Goal: Task Accomplishment & Management: Manage account settings

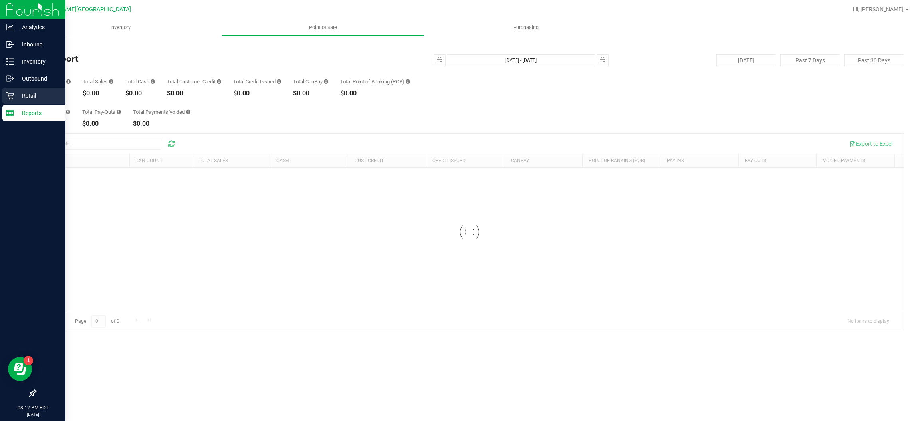
click at [12, 92] on icon at bounding box center [10, 96] width 8 height 8
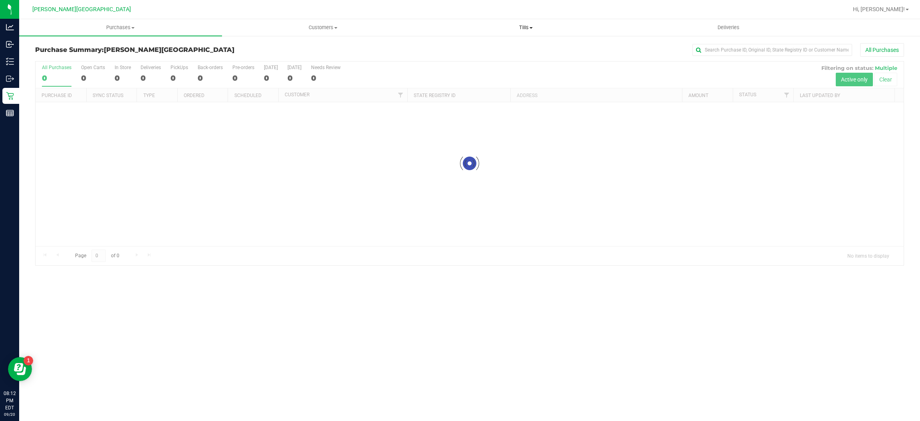
click at [521, 28] on span "Tills" at bounding box center [526, 27] width 202 height 7
click at [479, 48] on li "Manage tills" at bounding box center [526, 49] width 203 height 10
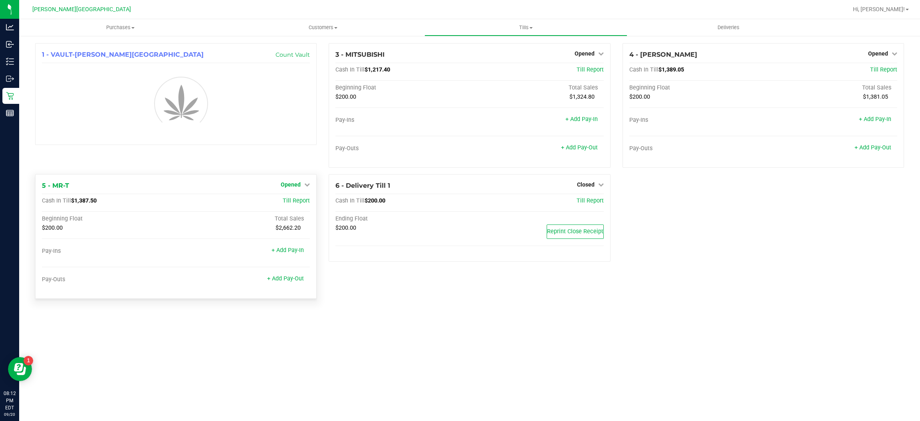
click at [303, 145] on div "1 - VAULT-MERRITT ISLAND Count Vault" at bounding box center [176, 94] width 282 height 102
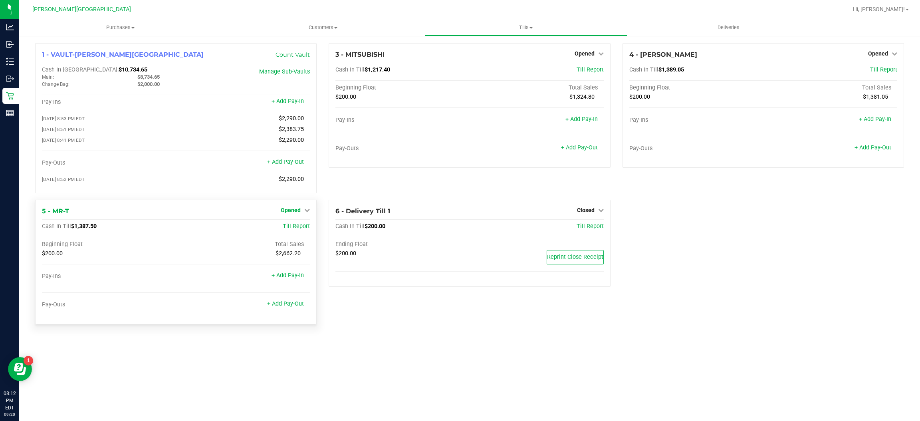
click at [298, 210] on span "Opened" at bounding box center [291, 210] width 20 height 6
click at [300, 227] on link "Close Till" at bounding box center [292, 226] width 22 height 6
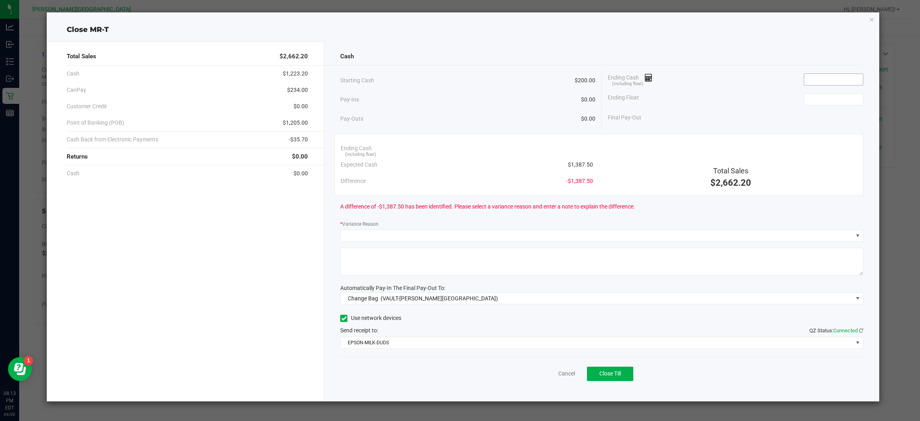
click at [838, 80] on input at bounding box center [834, 79] width 59 height 11
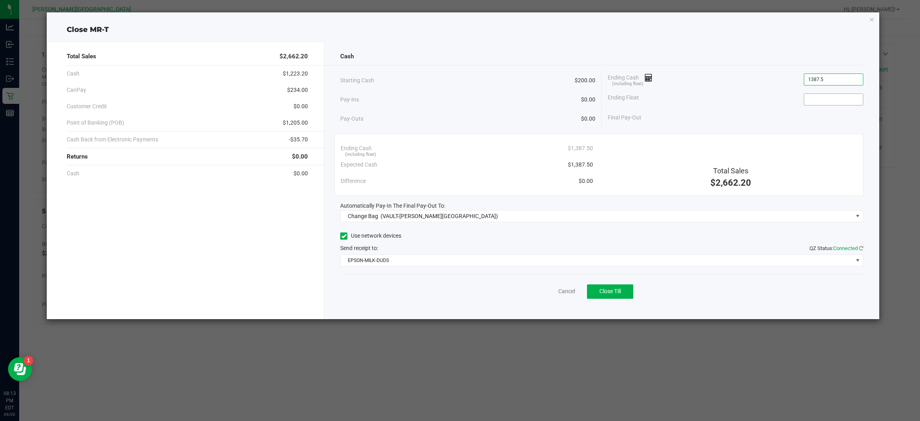
type input "$1,387.50"
click at [827, 99] on input at bounding box center [834, 99] width 59 height 11
type input "2"
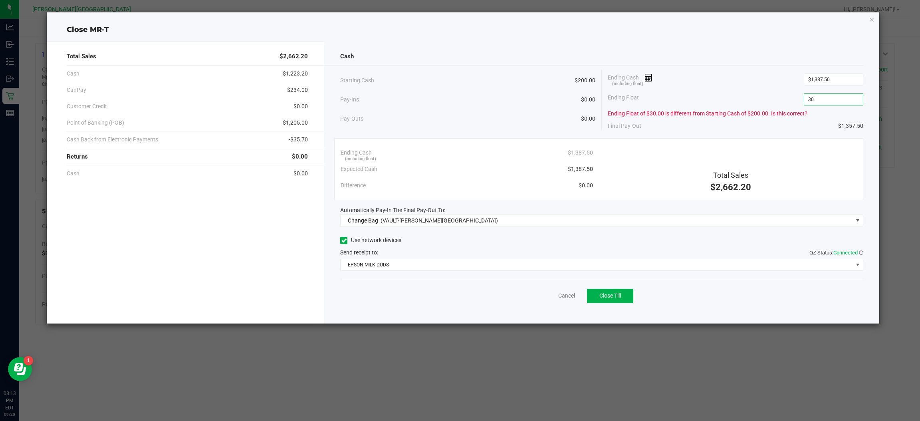
type input "3"
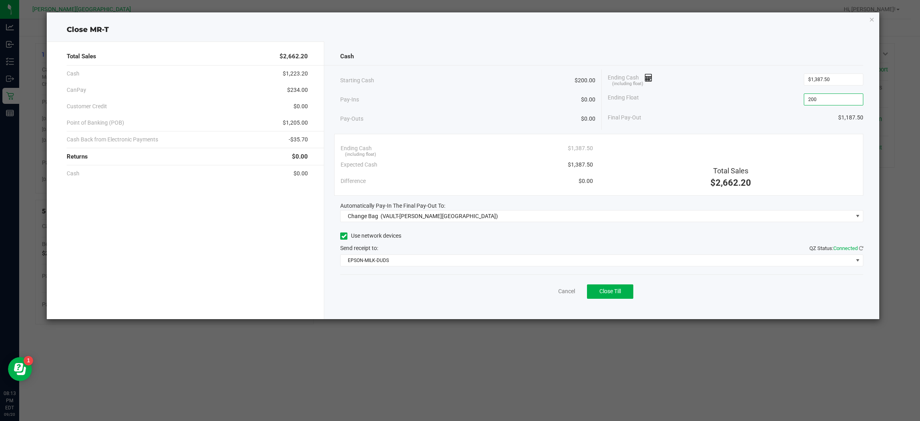
type input "$200.00"
click at [810, 117] on div "Final Pay-Out $1,187.50" at bounding box center [736, 117] width 256 height 16
click at [533, 212] on span "Change Bag (VAULT-MERRITT ISLAND)" at bounding box center [597, 216] width 513 height 11
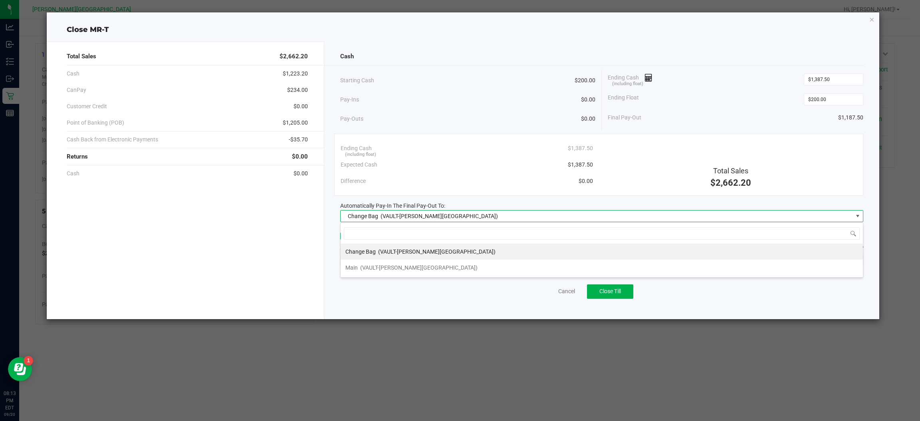
scroll to position [12, 523]
click at [394, 270] on span "(VAULT-MERRITT ISLAND)" at bounding box center [418, 267] width 117 height 6
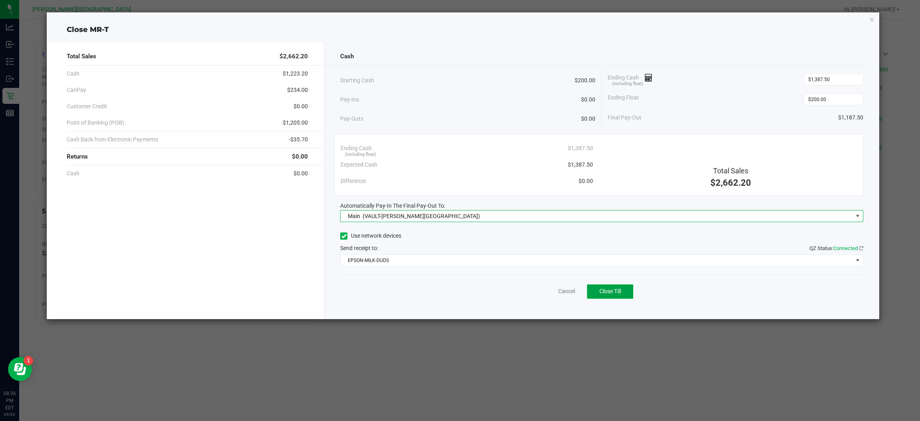
click at [607, 287] on button "Close Till" at bounding box center [610, 291] width 46 height 14
click at [871, 19] on icon "button" at bounding box center [873, 19] width 6 height 10
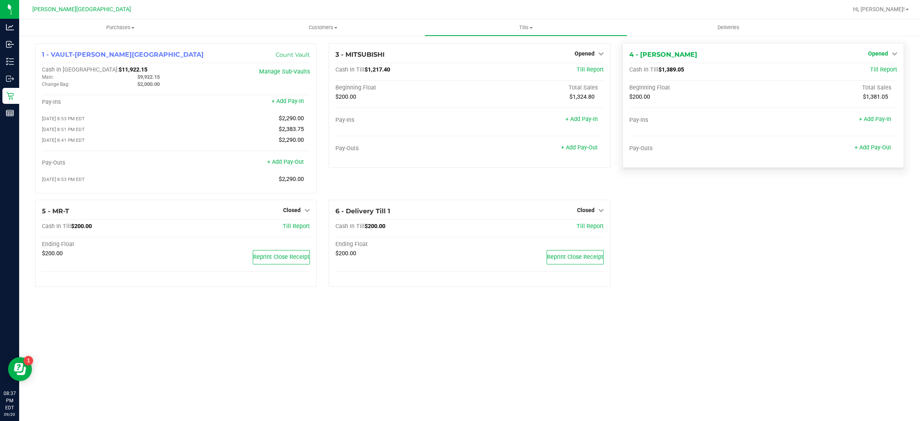
click at [873, 51] on span "Opened" at bounding box center [879, 53] width 20 height 6
click at [871, 70] on link "Close Till" at bounding box center [880, 70] width 22 height 6
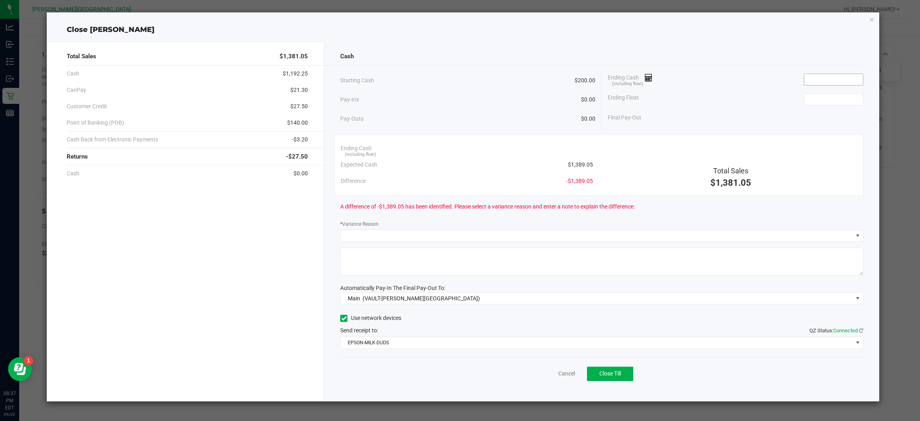
click at [833, 76] on input at bounding box center [834, 79] width 59 height 11
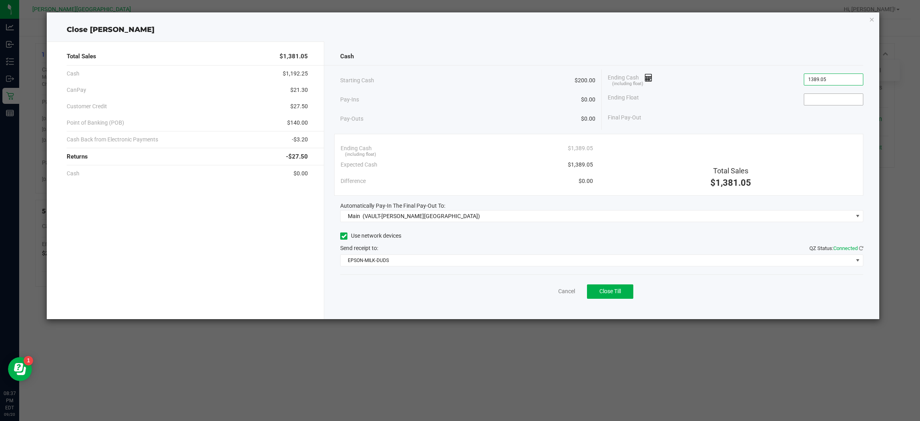
type input "$1,389.05"
click at [849, 103] on input at bounding box center [834, 99] width 59 height 11
type input "$200.00"
click at [706, 100] on div "Ending Float $200.00" at bounding box center [736, 99] width 256 height 20
click at [612, 294] on span "Close Till" at bounding box center [611, 291] width 22 height 6
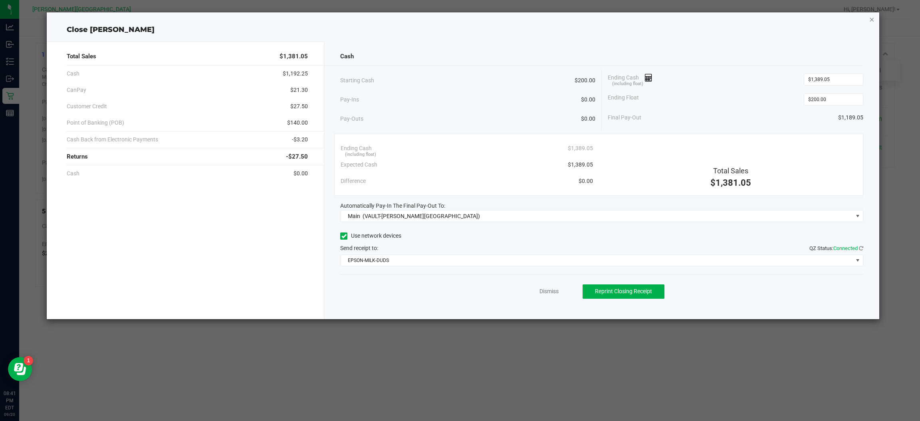
click at [871, 16] on icon "button" at bounding box center [873, 19] width 6 height 10
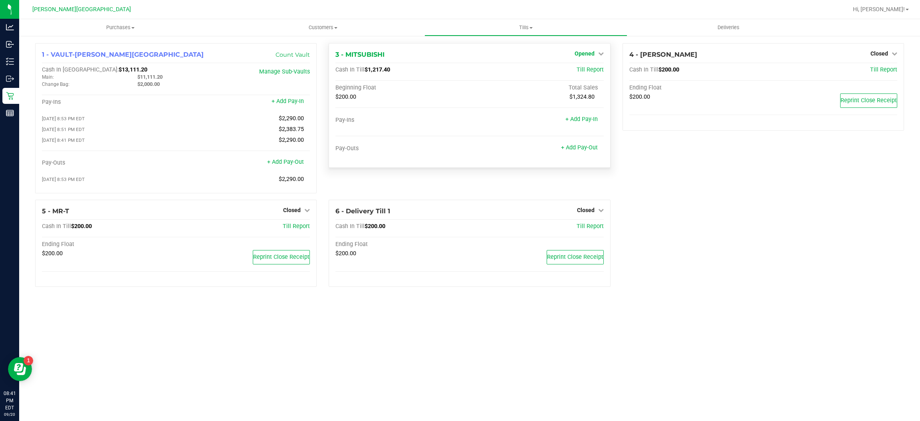
click at [600, 51] on icon at bounding box center [601, 54] width 6 height 6
click at [593, 71] on link "Close Till" at bounding box center [586, 70] width 22 height 6
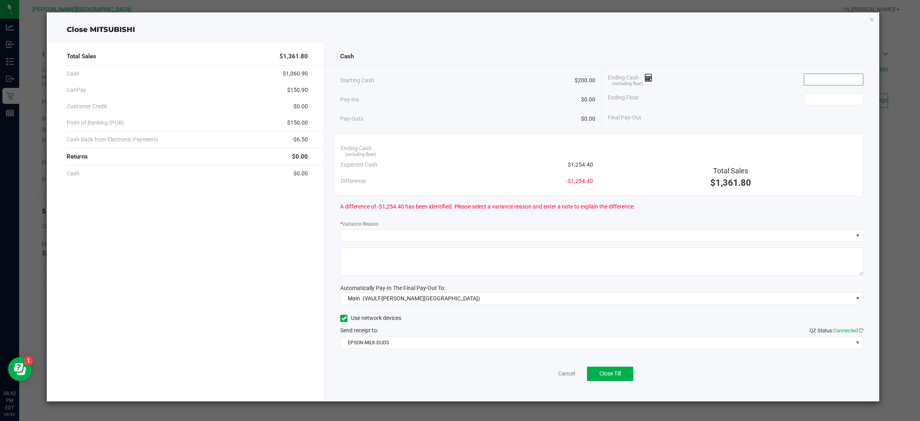
click at [818, 74] on input at bounding box center [834, 79] width 59 height 11
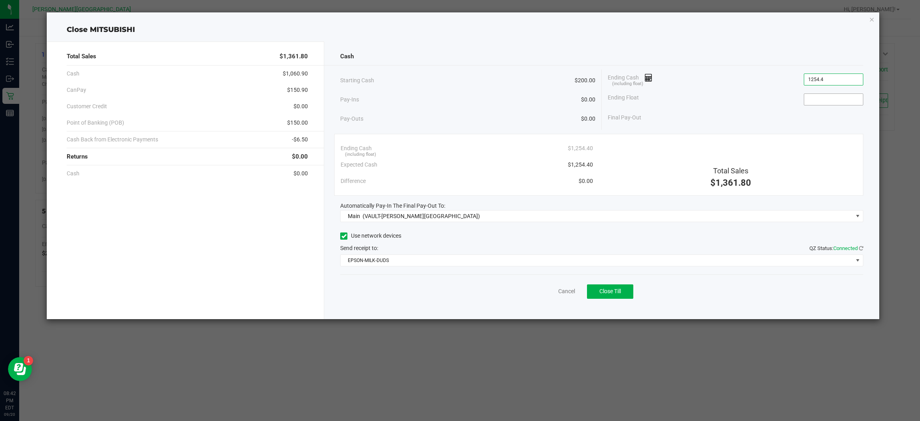
type input "$1,254.40"
click at [829, 102] on input at bounding box center [834, 99] width 59 height 11
type input "$200.00"
click at [823, 122] on div "Final Pay-Out $1,054.40" at bounding box center [736, 117] width 256 height 16
click at [612, 295] on button "Close Till" at bounding box center [610, 291] width 46 height 14
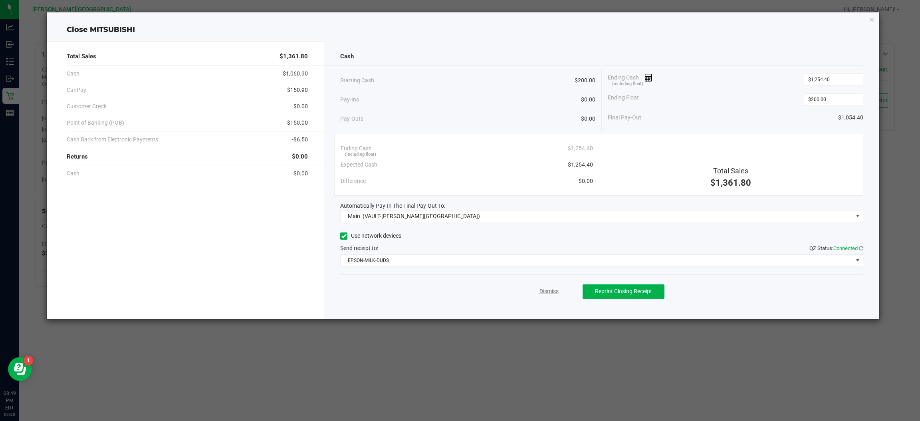
click at [550, 292] on link "Dismiss" at bounding box center [549, 291] width 19 height 8
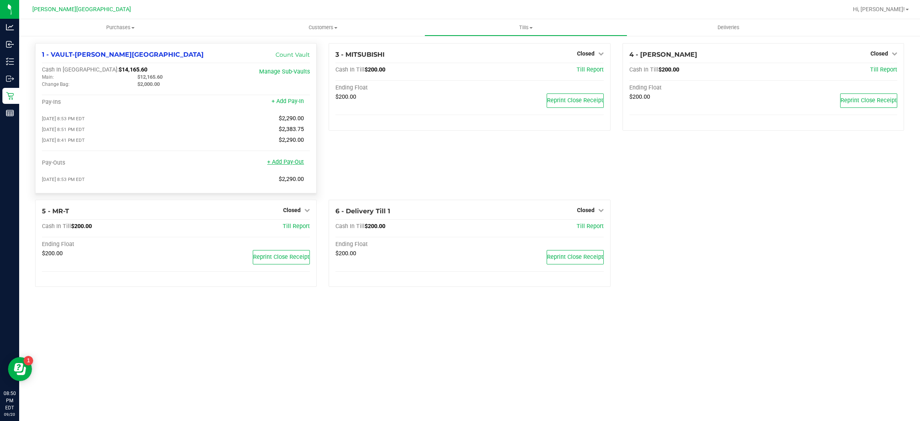
click at [298, 160] on link "+ Add Pay-Out" at bounding box center [285, 162] width 37 height 7
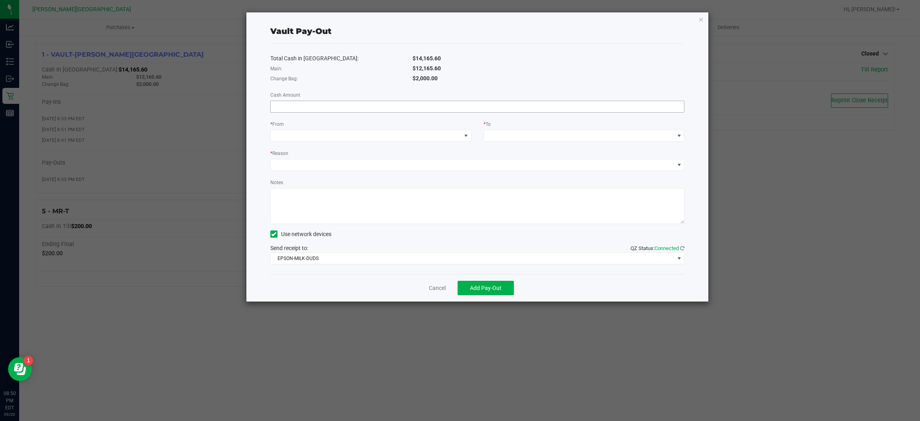
click at [443, 110] on input at bounding box center [478, 106] width 414 height 11
type input "$8,734.65"
click at [463, 130] on span at bounding box center [466, 135] width 10 height 11
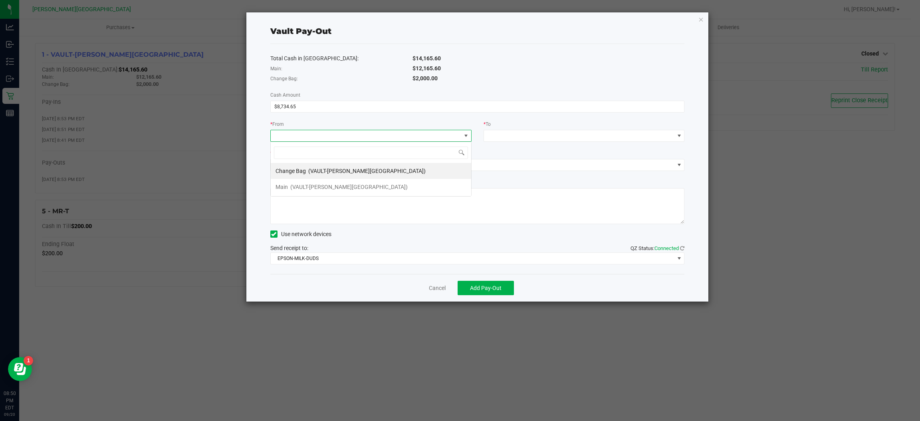
scroll to position [12, 201]
click at [318, 193] on div "Main (VAULT-MERRITT ISLAND)" at bounding box center [342, 187] width 132 height 14
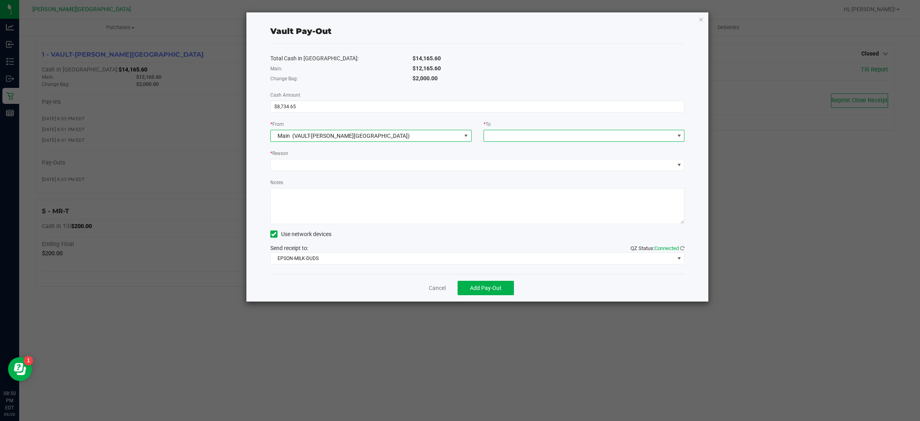
click at [565, 130] on span at bounding box center [584, 136] width 201 height 12
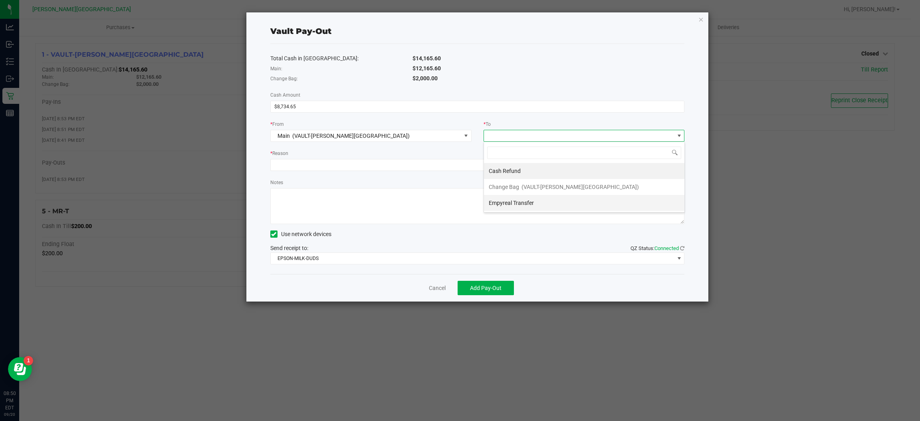
drag, startPoint x: 516, startPoint y: 205, endPoint x: 499, endPoint y: 189, distance: 23.4
click at [516, 205] on span "Empyreal Transfer" at bounding box center [511, 203] width 45 height 6
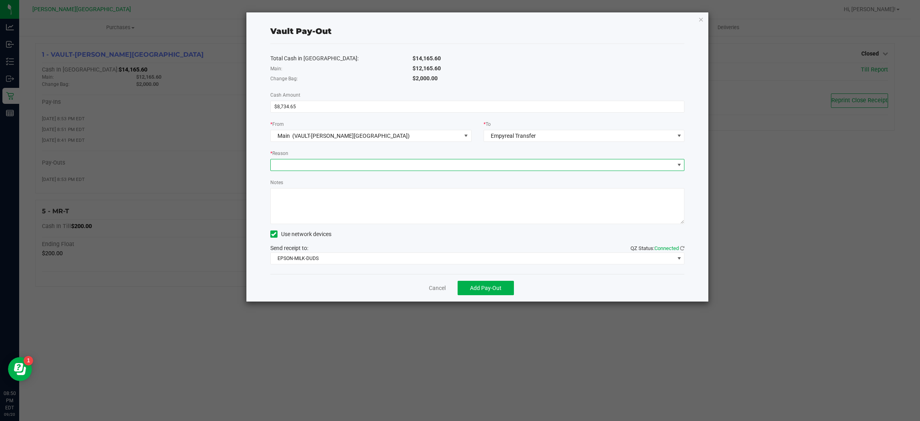
click at [494, 165] on span at bounding box center [473, 164] width 404 height 11
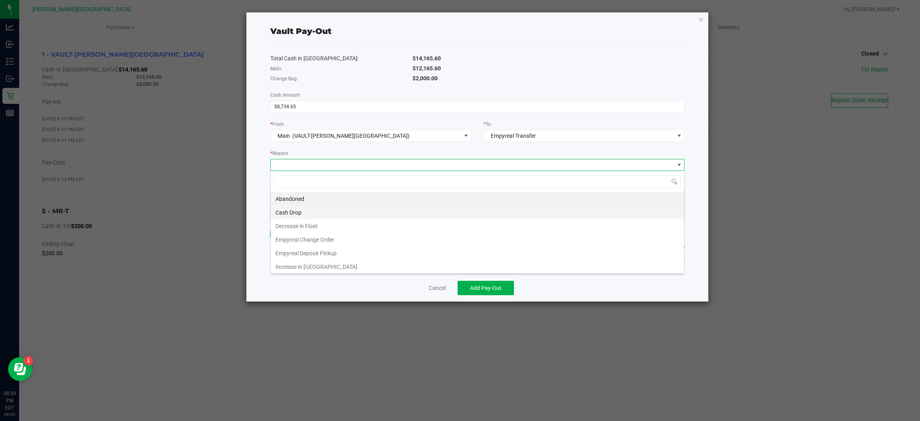
scroll to position [12, 415]
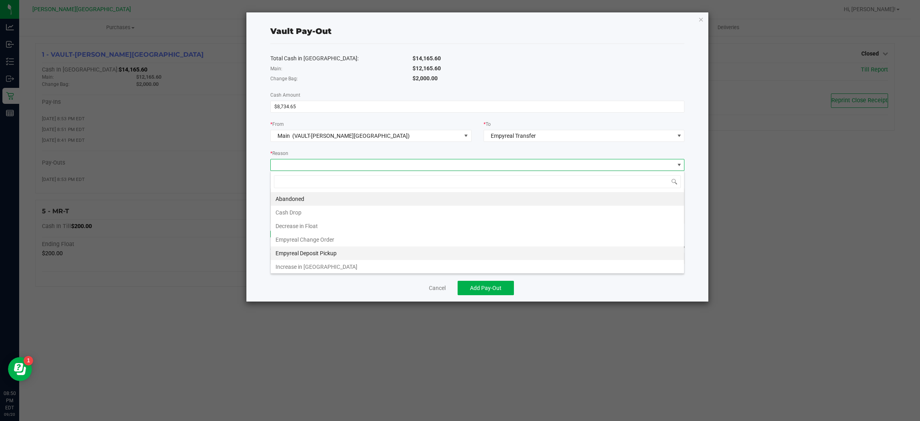
click at [333, 250] on li "Empyreal Deposit Pickup" at bounding box center [477, 254] width 413 height 14
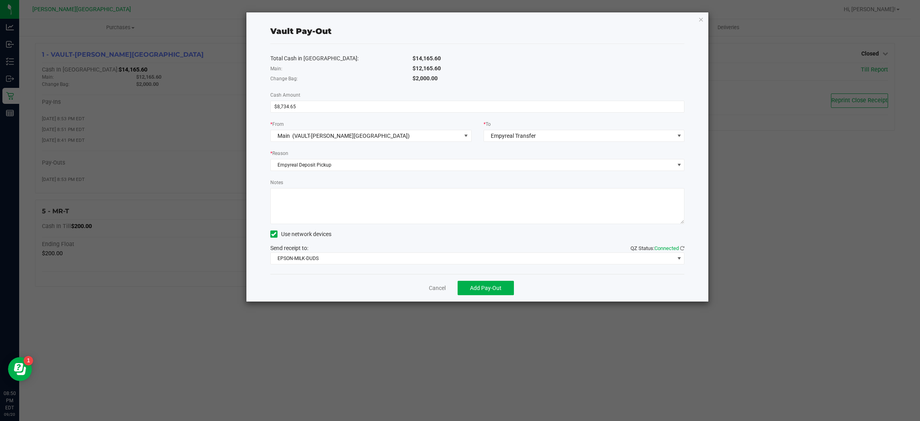
click at [339, 215] on textarea "Notes" at bounding box center [477, 206] width 415 height 36
type textarea "9/20"
click at [489, 286] on span "Add Pay-Out" at bounding box center [486, 288] width 32 height 6
click at [436, 290] on link "Dismiss" at bounding box center [434, 288] width 19 height 8
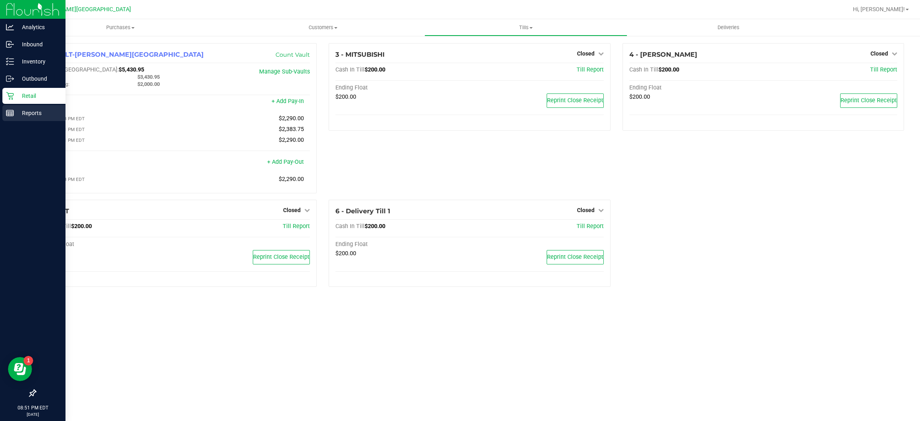
click at [28, 110] on p "Reports" at bounding box center [38, 113] width 48 height 10
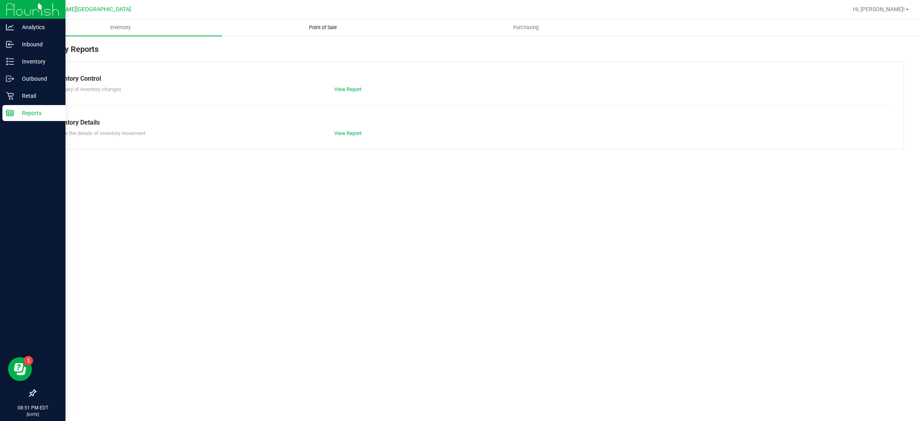
click at [334, 20] on uib-tab-heading "Point of Sale" at bounding box center [324, 28] width 202 height 16
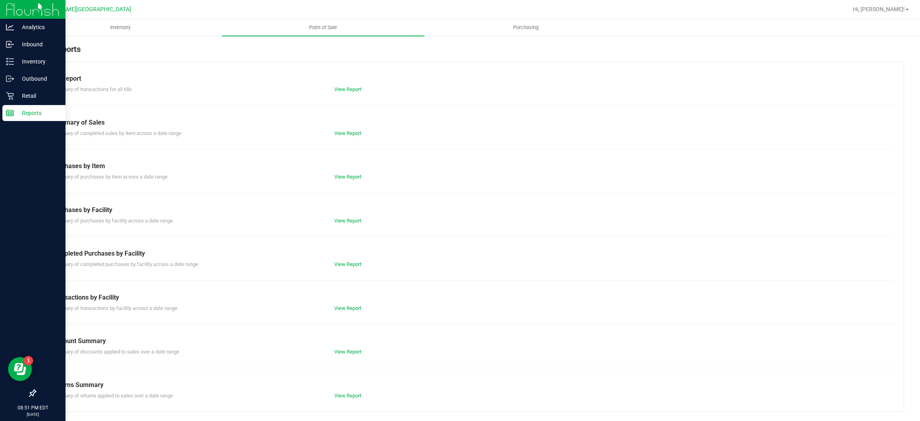
click at [341, 85] on div "View Report" at bounding box center [469, 89] width 283 height 8
click at [342, 86] on link "View Report" at bounding box center [347, 89] width 27 height 6
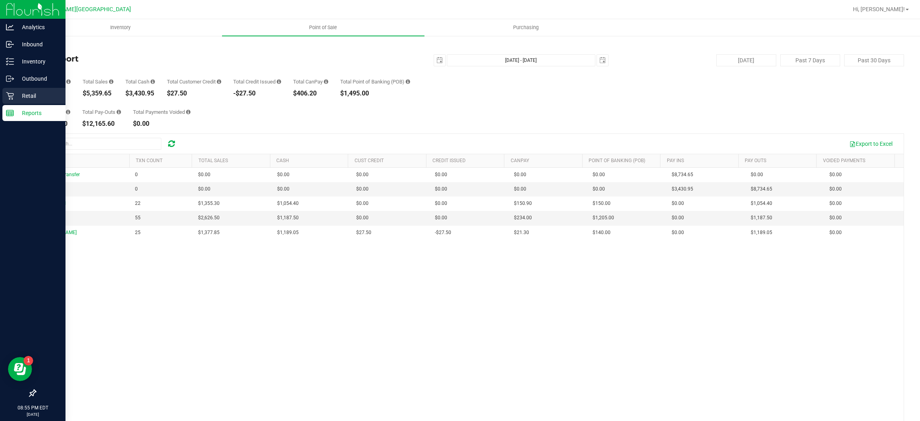
click at [15, 95] on p "Retail" at bounding box center [38, 96] width 48 height 10
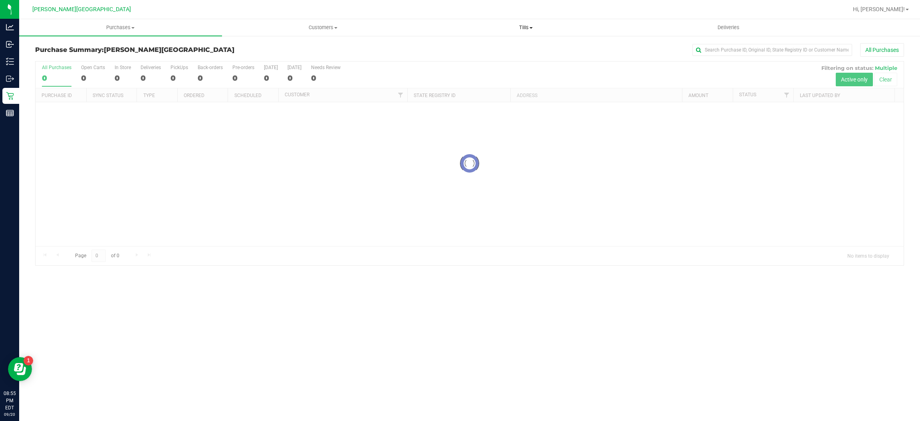
click at [528, 22] on uib-tab-heading "Tills Manage tills Reconcile e-payments" at bounding box center [526, 28] width 202 height 16
click at [506, 62] on li "Reconcile e-payments" at bounding box center [526, 58] width 203 height 10
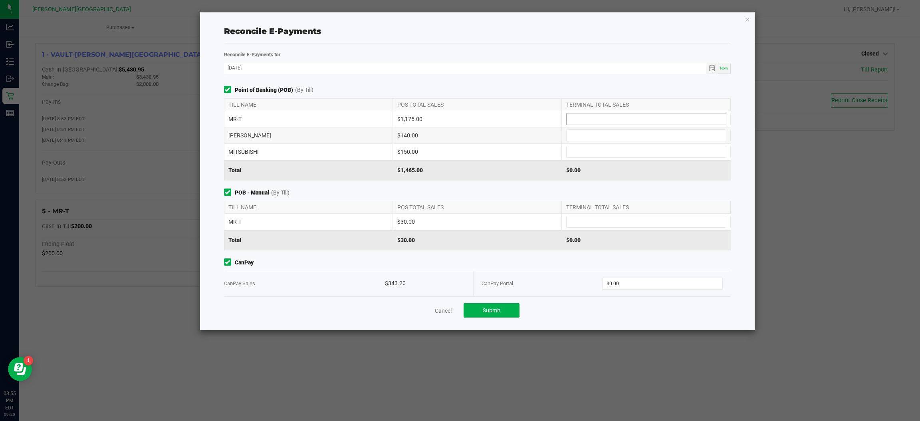
scroll to position [53, 0]
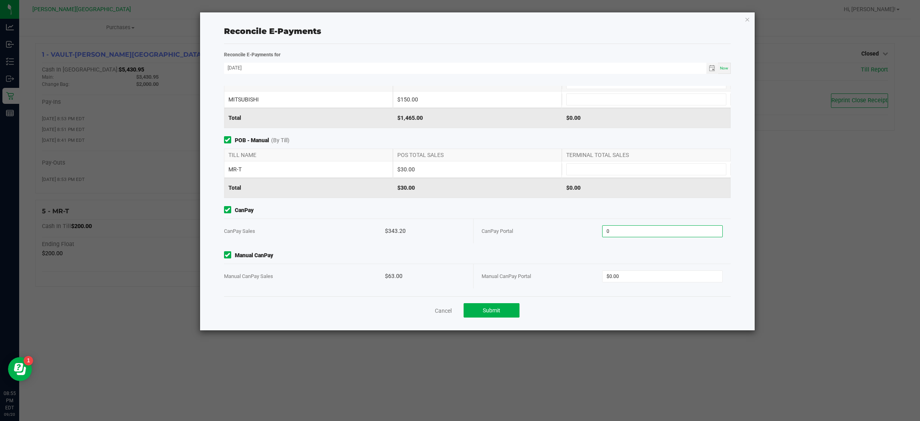
click at [652, 227] on input "0" at bounding box center [663, 231] width 120 height 11
type input "$343.20"
click at [650, 274] on input "0" at bounding box center [663, 276] width 120 height 11
type input "$63.00"
click at [715, 209] on span "CanPay" at bounding box center [477, 210] width 507 height 8
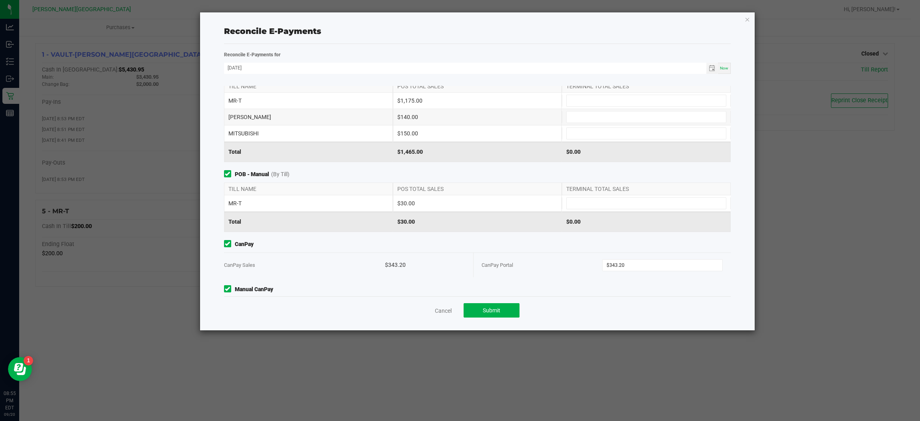
scroll to position [0, 0]
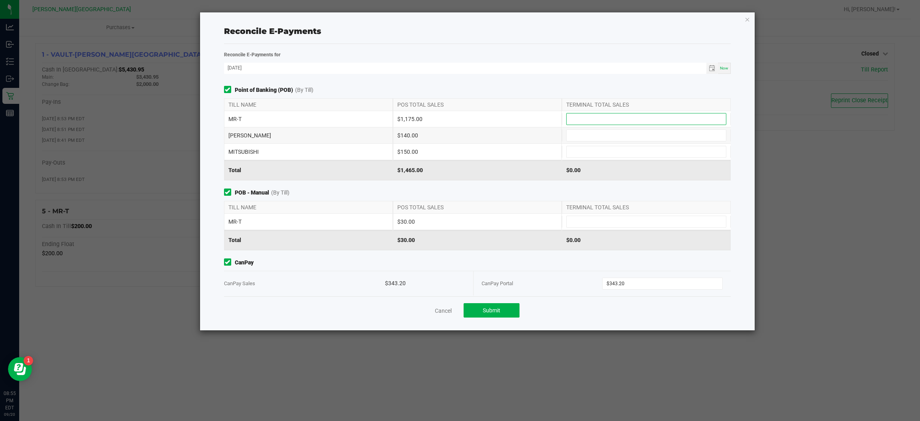
click at [643, 115] on input at bounding box center [646, 118] width 159 height 11
click at [642, 121] on input at bounding box center [646, 118] width 159 height 11
type input "$1,175.00"
click at [575, 227] on input at bounding box center [646, 221] width 159 height 11
type input "$30.00"
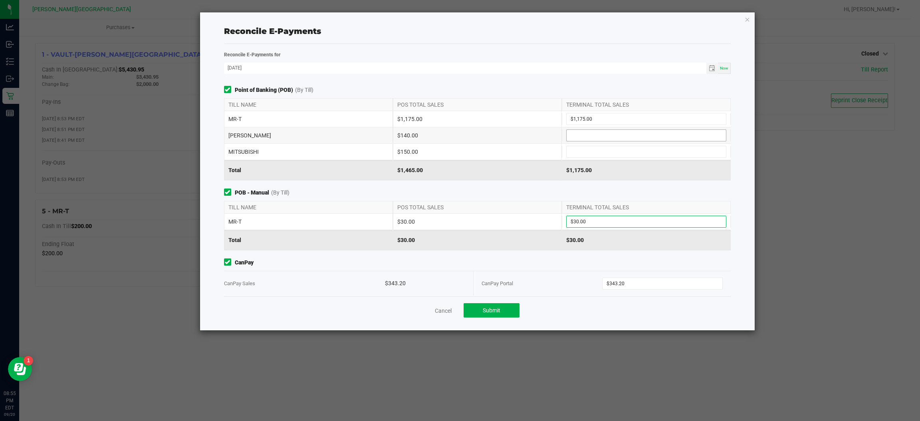
click at [585, 138] on input at bounding box center [646, 135] width 159 height 11
type input "$140.00"
click at [583, 150] on input at bounding box center [646, 151] width 159 height 11
type input "$150.00"
click at [539, 183] on div "Point of Banking (POB) (By Till) TILL NAME POS TOTAL SALES TERMINAL TOTAL SALES…" at bounding box center [477, 191] width 519 height 211
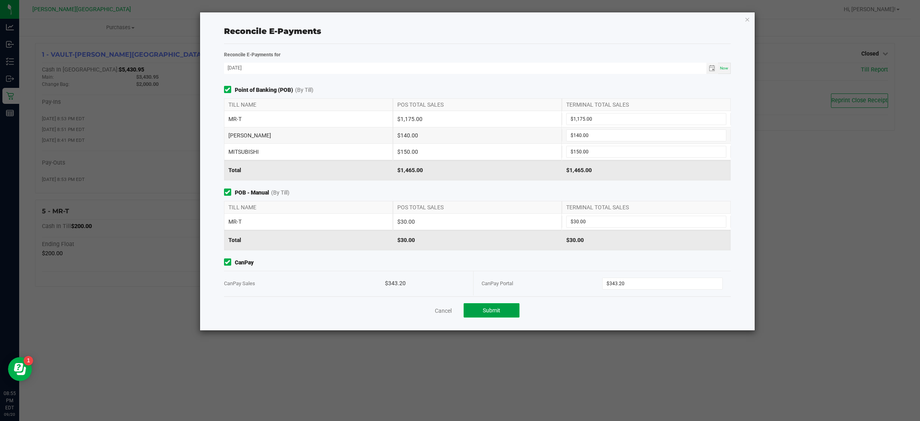
click at [498, 311] on span "Submit" at bounding box center [492, 310] width 18 height 6
